Goal: Find specific page/section: Find specific page/section

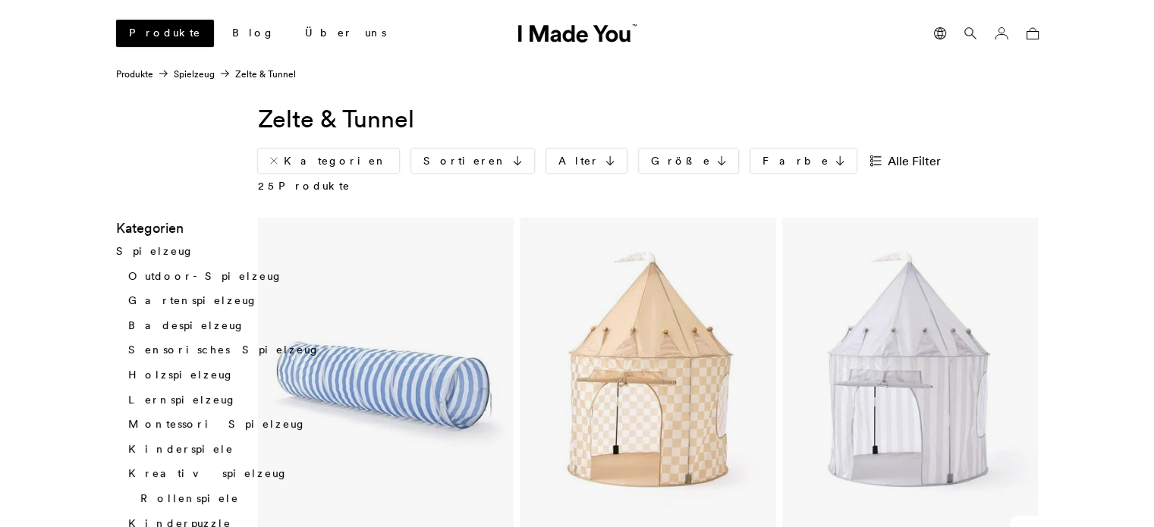
click at [159, 25] on link "Produkte" at bounding box center [165, 33] width 98 height 27
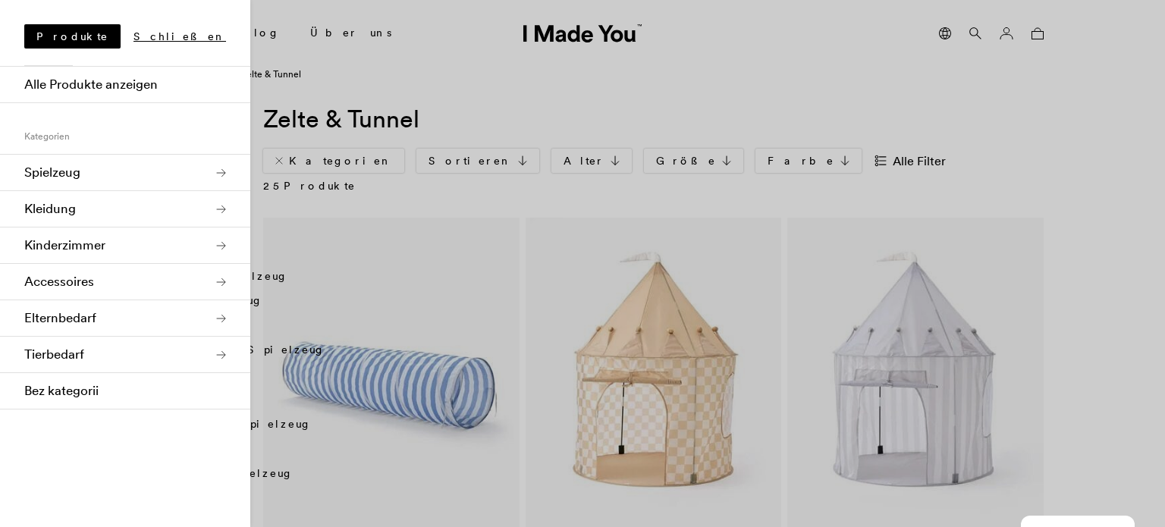
click at [221, 243] on link "Kinderzimmer" at bounding box center [125, 246] width 250 height 36
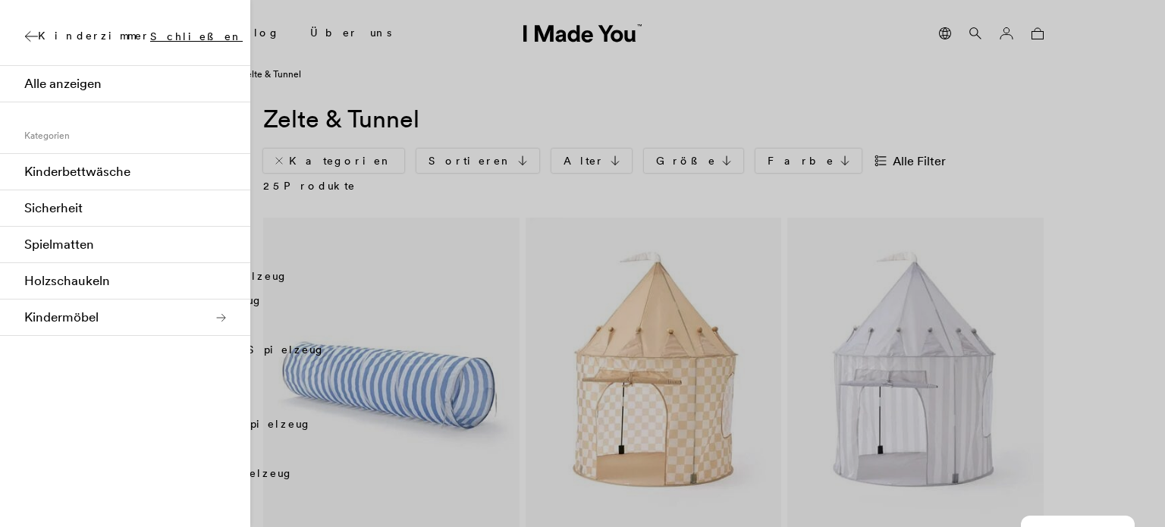
click at [198, 317] on link "Kindermöbel" at bounding box center [125, 318] width 250 height 36
click at [20, 34] on div "Kindermöbel Schließen" at bounding box center [125, 30] width 250 height 61
click at [29, 36] on icon at bounding box center [31, 36] width 14 height 12
click at [118, 254] on link "Spielmatten" at bounding box center [125, 245] width 250 height 36
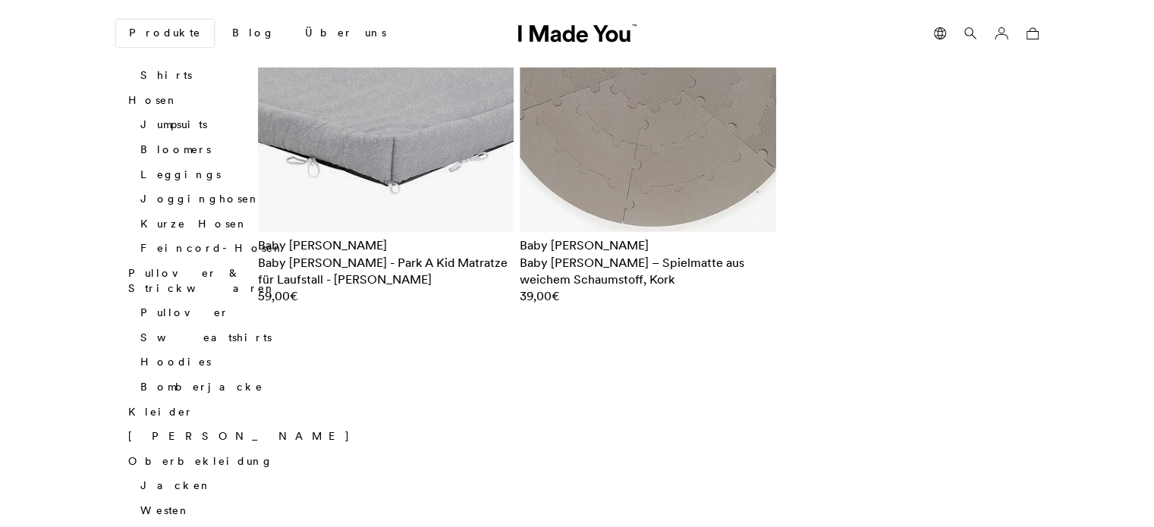
scroll to position [777, 0]
